Goal: Information Seeking & Learning: Compare options

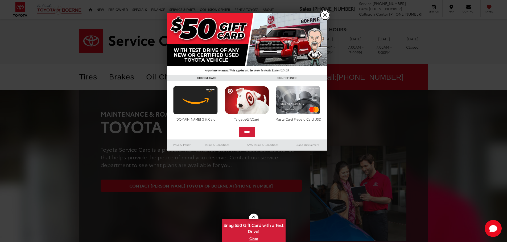
click at [323, 14] on link "X" at bounding box center [324, 15] width 9 height 9
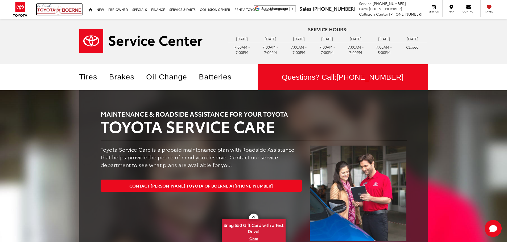
click at [58, 9] on img at bounding box center [59, 9] width 45 height 11
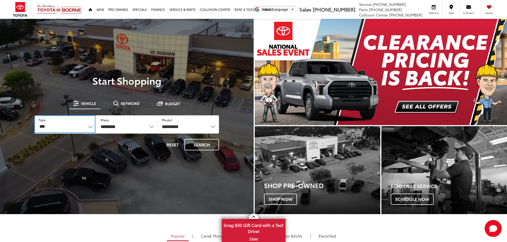
click at [74, 126] on select "*** *** **** *********" at bounding box center [64, 124] width 61 height 18
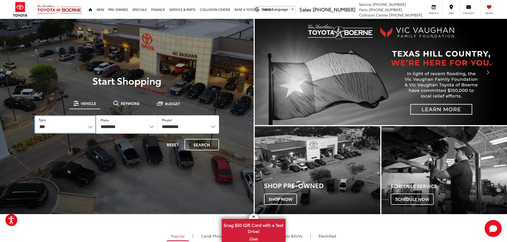
select select "******"
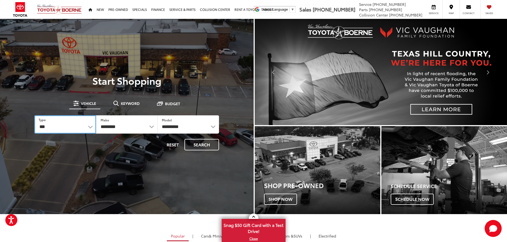
click at [34, 115] on select "*** *** **** *********" at bounding box center [64, 124] width 61 height 18
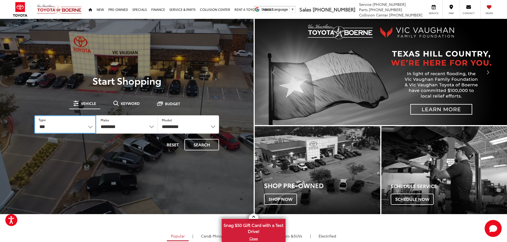
select select "******"
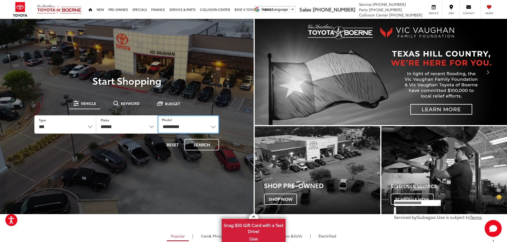
click at [189, 129] on select "**********" at bounding box center [187, 124] width 61 height 18
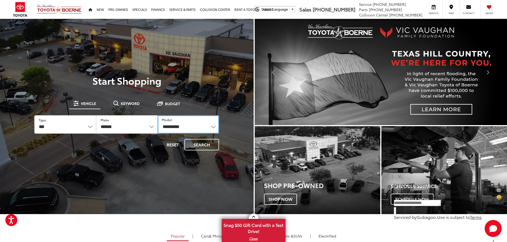
select select "******"
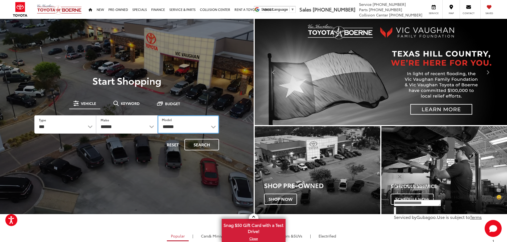
click at [157, 115] on select "**********" at bounding box center [187, 124] width 61 height 18
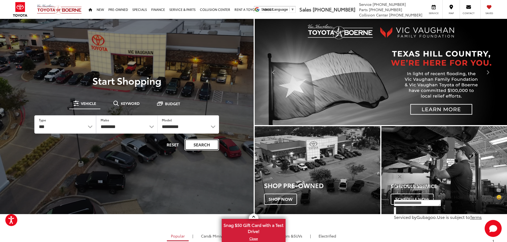
click at [203, 146] on button "Search" at bounding box center [201, 144] width 35 height 11
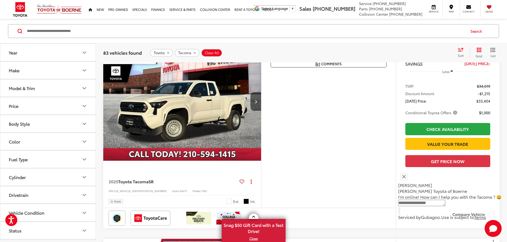
scroll to position [80, 0]
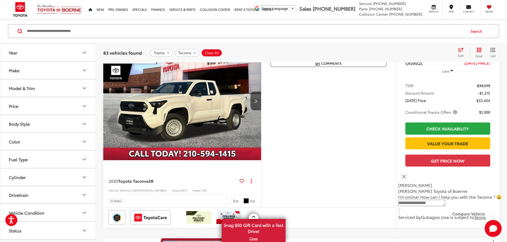
click at [461, 53] on div "Sort" at bounding box center [462, 52] width 14 height 11
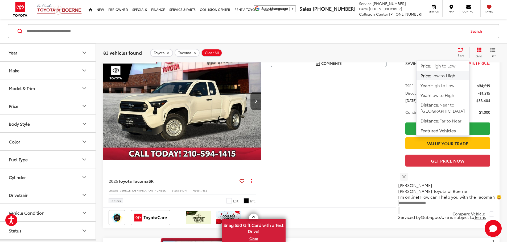
click at [442, 76] on span "Low to High" at bounding box center [443, 75] width 24 height 6
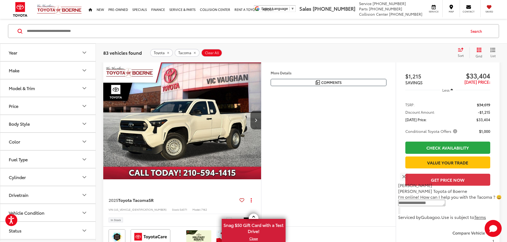
scroll to position [59, 0]
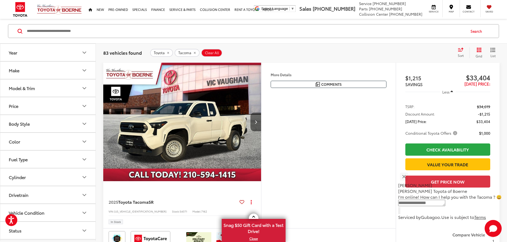
click at [261, 131] on button "Next image" at bounding box center [255, 122] width 11 height 19
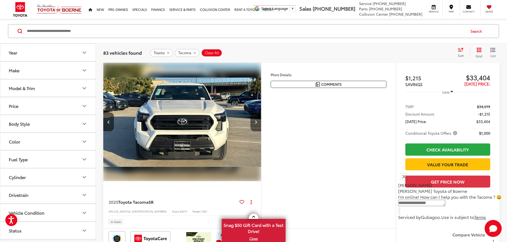
click at [261, 131] on button "Next image" at bounding box center [255, 122] width 11 height 19
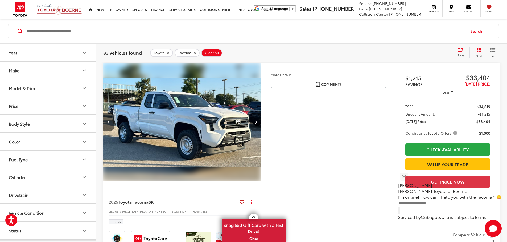
scroll to position [0, 403]
click at [261, 131] on button "Next image" at bounding box center [255, 122] width 11 height 19
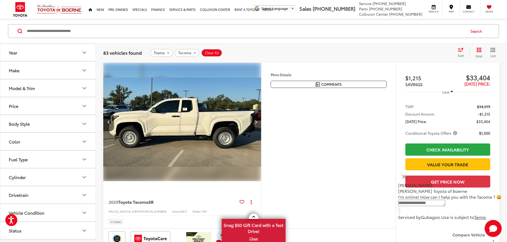
scroll to position [0, 605]
click at [261, 131] on button "Next image" at bounding box center [255, 122] width 11 height 19
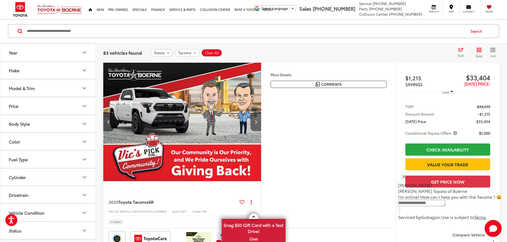
click at [261, 131] on button "Next image" at bounding box center [255, 122] width 11 height 19
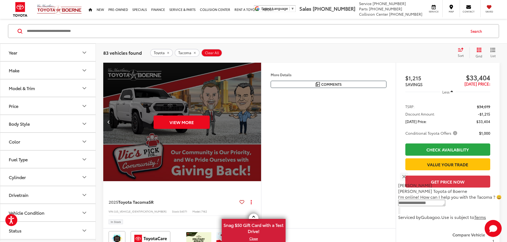
scroll to position [0, 1008]
click at [261, 143] on div "View More" at bounding box center [181, 122] width 158 height 119
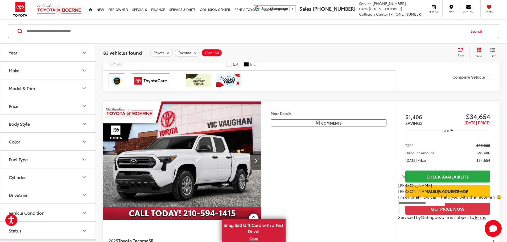
scroll to position [325, 0]
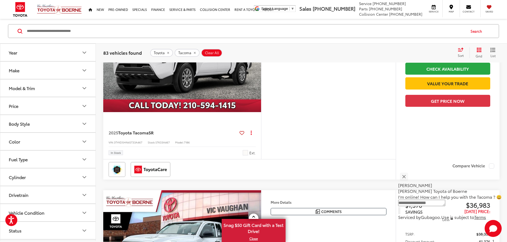
click at [178, 102] on img "2025 Toyota Tacoma SR 0" at bounding box center [182, 53] width 158 height 119
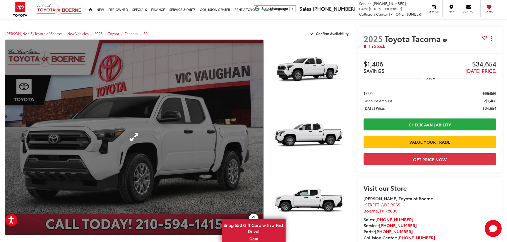
click at [227, 130] on link "Expand Photo 0" at bounding box center [133, 137] width 257 height 195
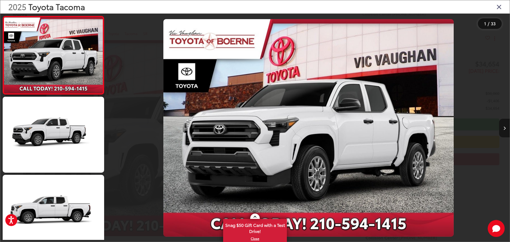
click at [506, 132] on button "Next image" at bounding box center [505, 128] width 11 height 19
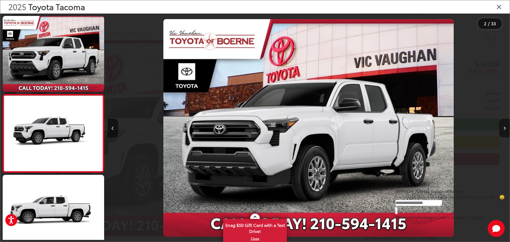
scroll to position [21, 0]
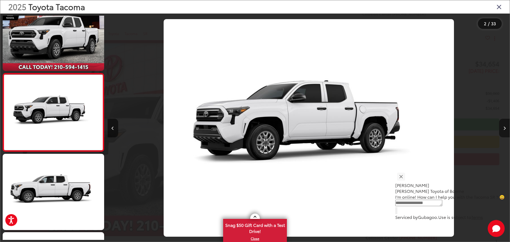
click at [506, 132] on button "Next image" at bounding box center [505, 128] width 11 height 19
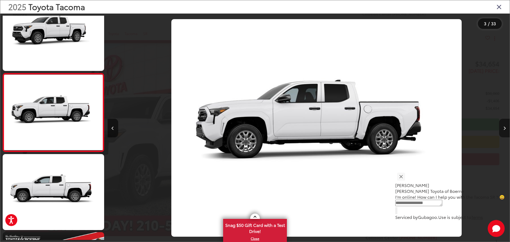
scroll to position [0, 805]
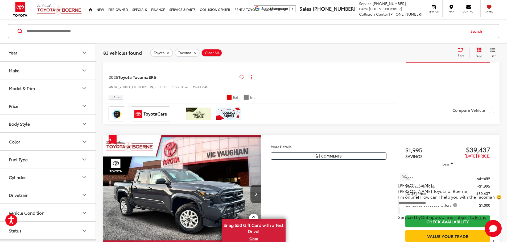
scroll to position [989, 0]
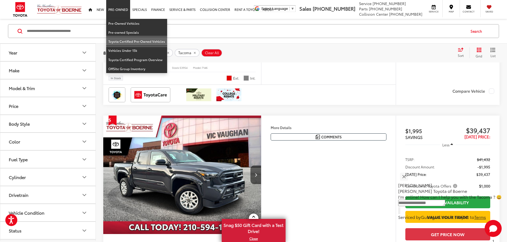
click at [120, 39] on link "Toyota Certified Pre-Owned Vehicles" at bounding box center [136, 41] width 61 height 9
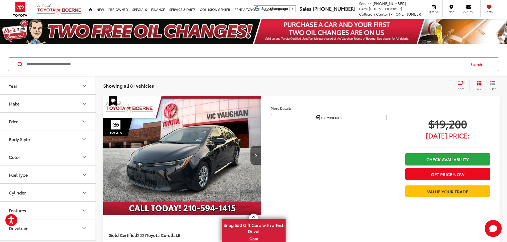
click at [76, 103] on button "Make" at bounding box center [48, 103] width 96 height 17
click at [21, 120] on label "Toyota (81)" at bounding box center [24, 127] width 22 height 22
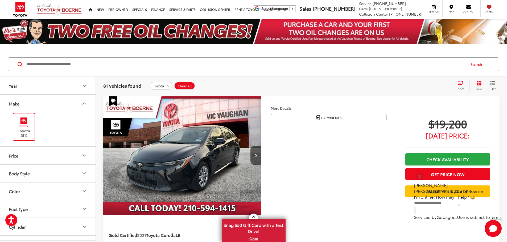
click at [86, 103] on icon "Make" at bounding box center [84, 104] width 6 height 6
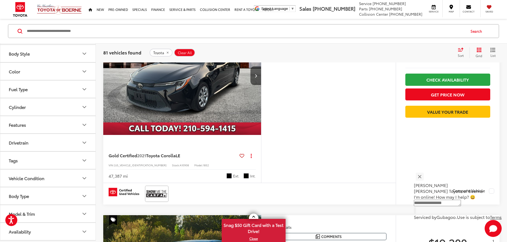
click at [86, 197] on icon "Body Type" at bounding box center [84, 196] width 6 height 6
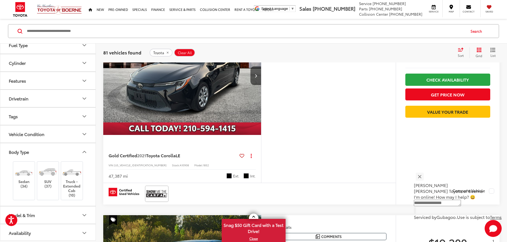
scroll to position [98, 0]
click at [85, 149] on icon "Body Type" at bounding box center [84, 151] width 6 height 6
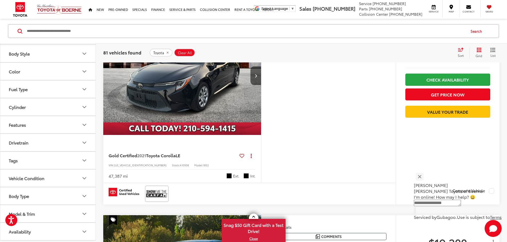
scroll to position [52, 0]
click at [82, 214] on icon "Model & Trim" at bounding box center [84, 214] width 6 height 6
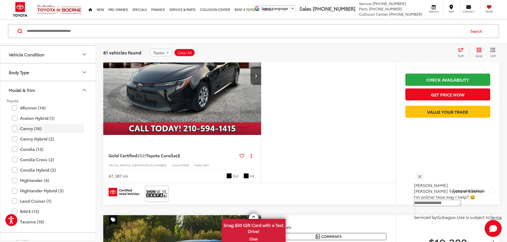
scroll to position [186, 0]
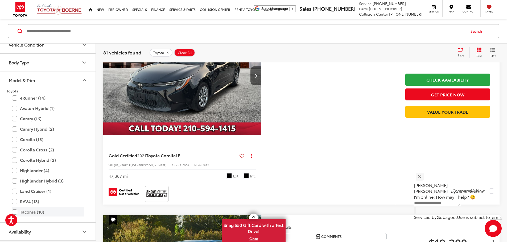
click at [17, 212] on label "Tacoma (10)" at bounding box center [48, 211] width 72 height 9
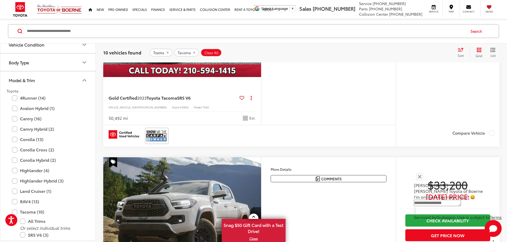
scroll to position [725, 0]
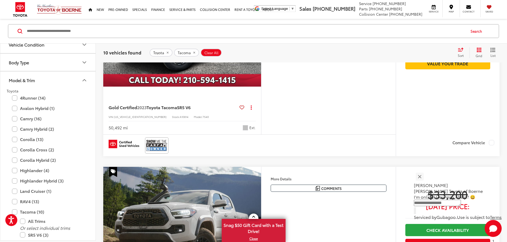
click at [261, 37] on button "Next image" at bounding box center [255, 27] width 11 height 19
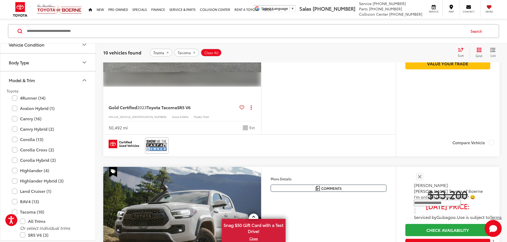
scroll to position [0, 202]
click at [257, 29] on icon "Next image" at bounding box center [255, 28] width 2 height 4
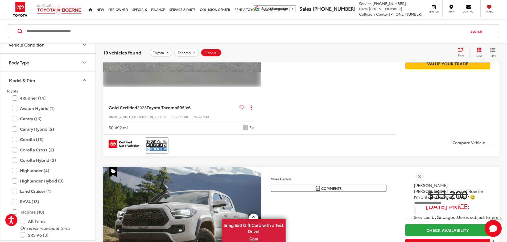
scroll to position [0, 403]
click at [257, 29] on icon "Next image" at bounding box center [255, 28] width 2 height 4
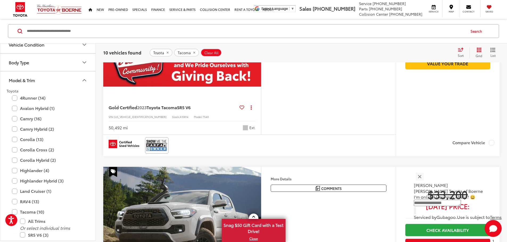
scroll to position [0, 806]
click at [257, 29] on icon "Next image" at bounding box center [255, 28] width 2 height 4
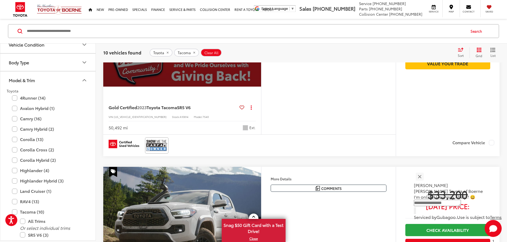
scroll to position [0, 1008]
click at [261, 87] on div "View More" at bounding box center [181, 27] width 158 height 119
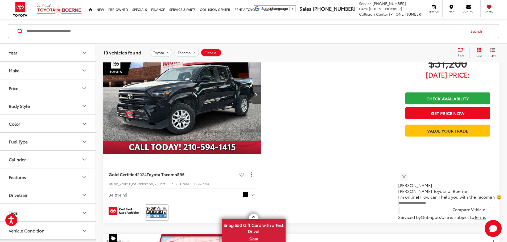
scroll to position [273, 0]
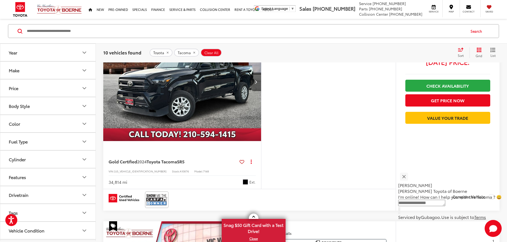
click at [257, 84] on icon "Next image" at bounding box center [255, 82] width 2 height 4
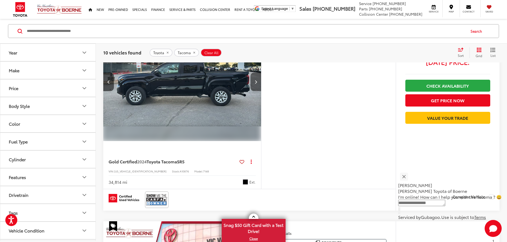
scroll to position [0, 202]
click at [257, 84] on icon "Next image" at bounding box center [255, 82] width 2 height 4
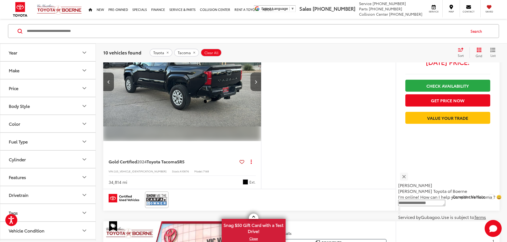
scroll to position [0, 403]
click at [257, 84] on icon "Next image" at bounding box center [255, 82] width 2 height 4
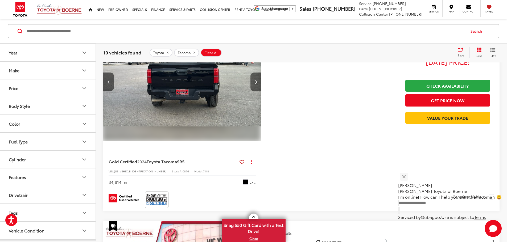
scroll to position [0, 605]
click at [257, 84] on icon "Next image" at bounding box center [255, 82] width 2 height 4
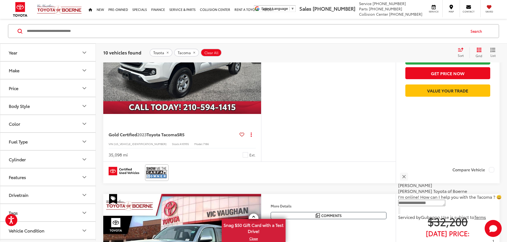
scroll to position [512, 0]
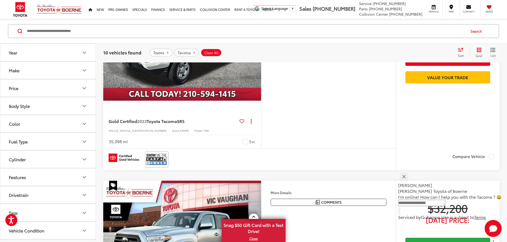
click at [257, 43] on icon "Next image" at bounding box center [255, 42] width 2 height 4
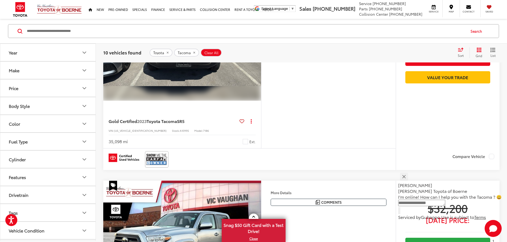
scroll to position [0, 202]
click at [257, 43] on icon "Next image" at bounding box center [255, 42] width 2 height 4
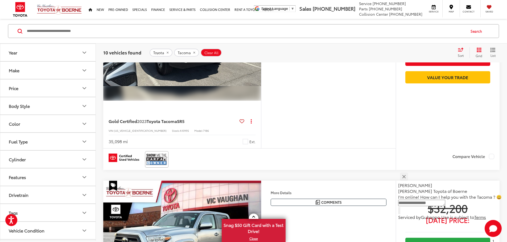
scroll to position [0, 403]
click at [257, 43] on icon "Next image" at bounding box center [255, 42] width 2 height 4
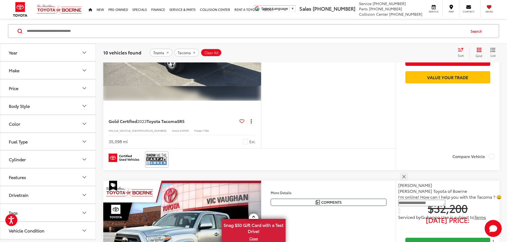
scroll to position [0, 605]
click at [257, 43] on icon "Next image" at bounding box center [255, 42] width 2 height 4
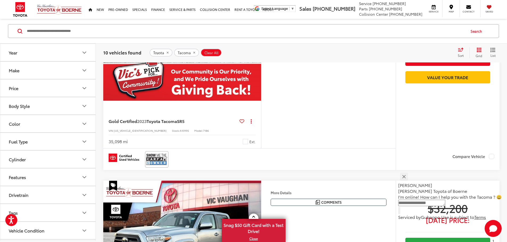
scroll to position [0, 806]
click at [257, 43] on icon "Next image" at bounding box center [255, 42] width 2 height 4
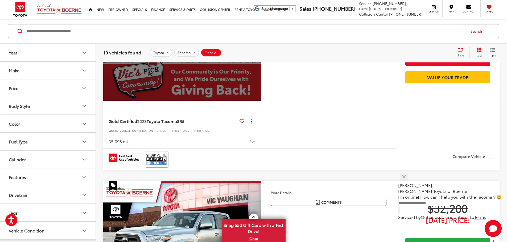
scroll to position [0, 1008]
click at [261, 101] on div "View More" at bounding box center [181, 41] width 158 height 119
